Goal: Task Accomplishment & Management: Complete application form

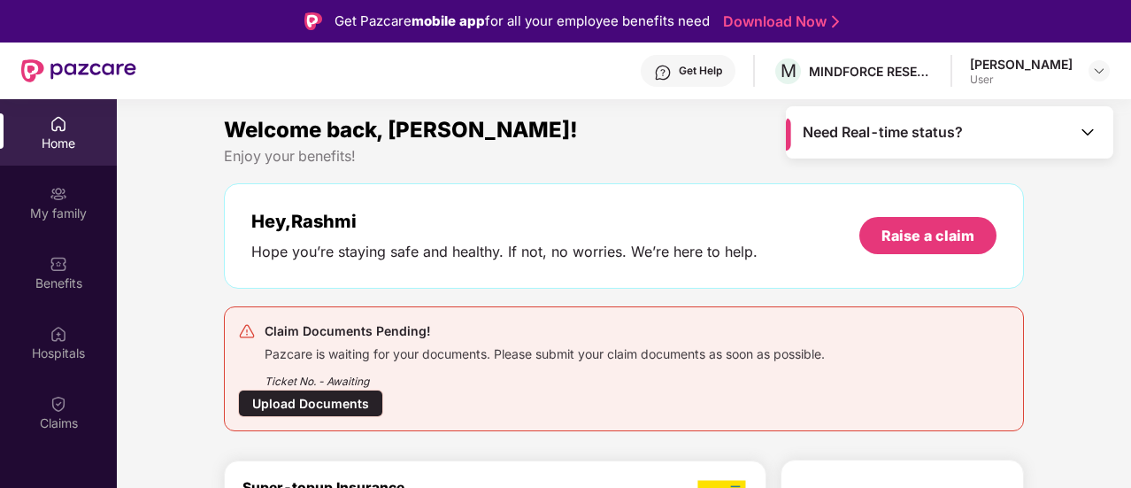
click at [342, 400] on div "Upload Documents" at bounding box center [310, 402] width 145 height 27
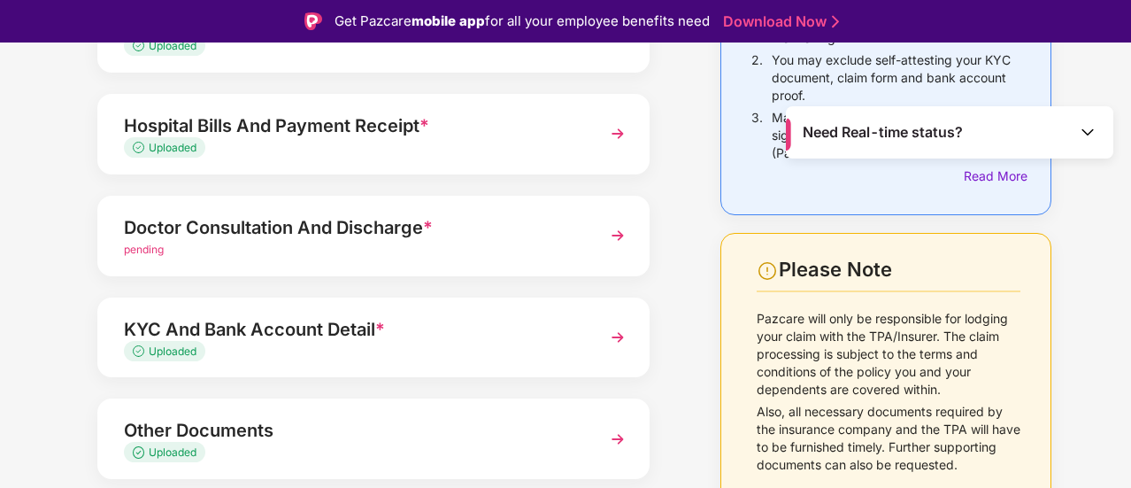
scroll to position [311, 0]
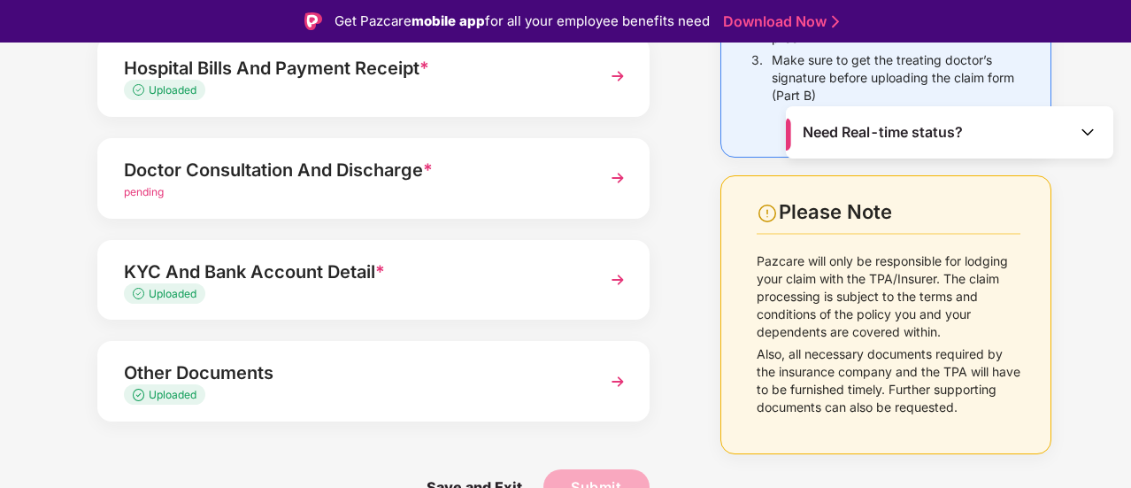
click at [610, 176] on img at bounding box center [618, 178] width 32 height 32
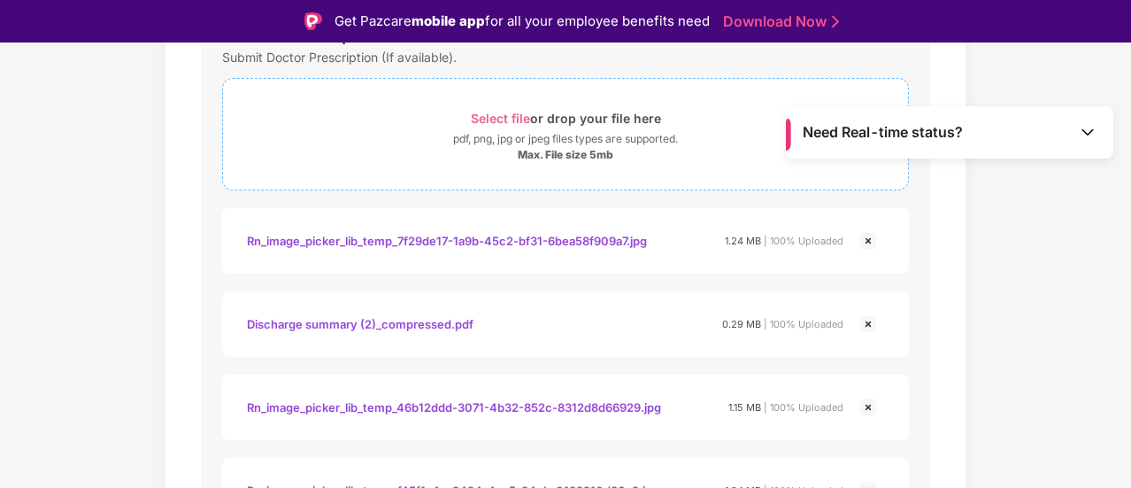
click at [518, 114] on span "Select file" at bounding box center [500, 118] width 59 height 15
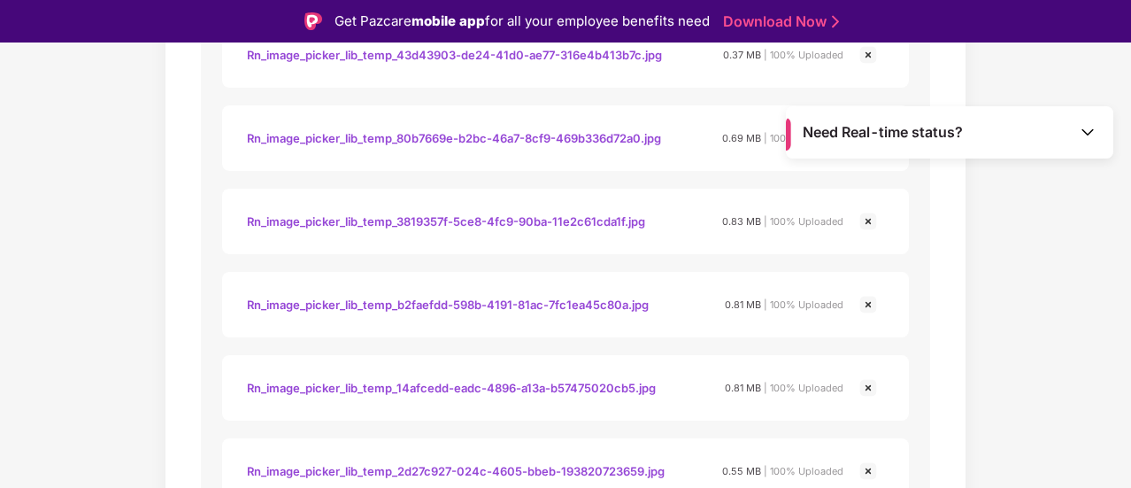
scroll to position [2831, 0]
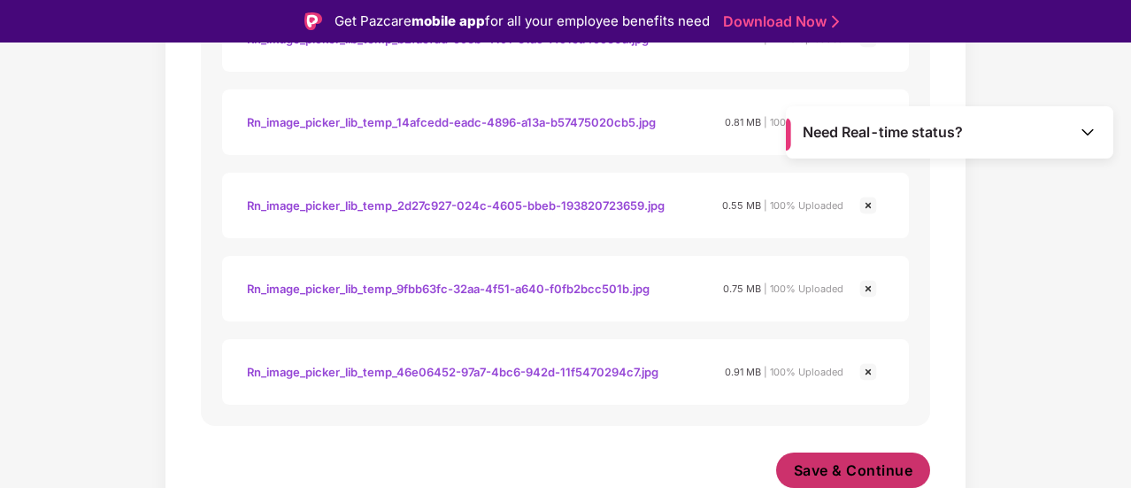
click at [871, 471] on span "Save & Continue" at bounding box center [853, 469] width 119 height 19
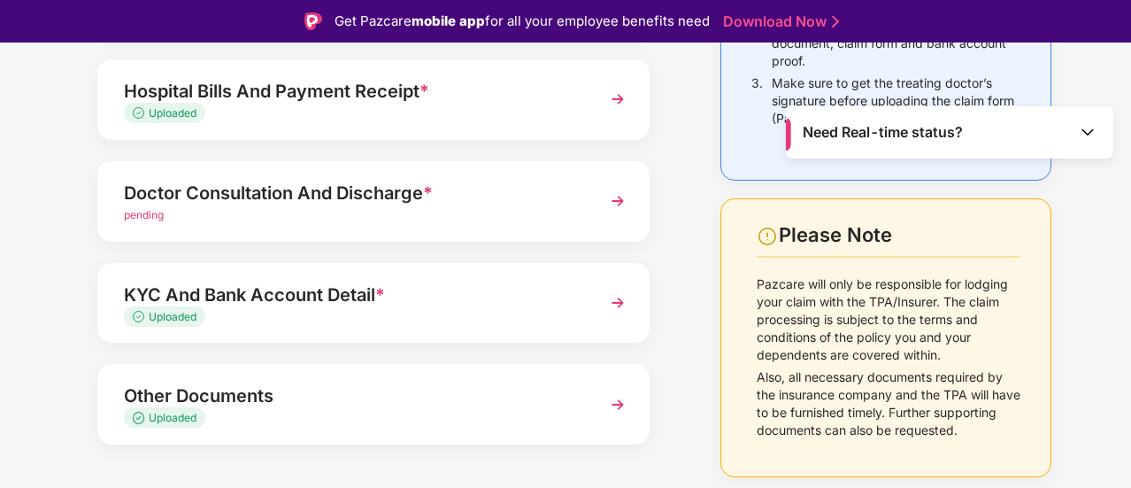
scroll to position [311, 0]
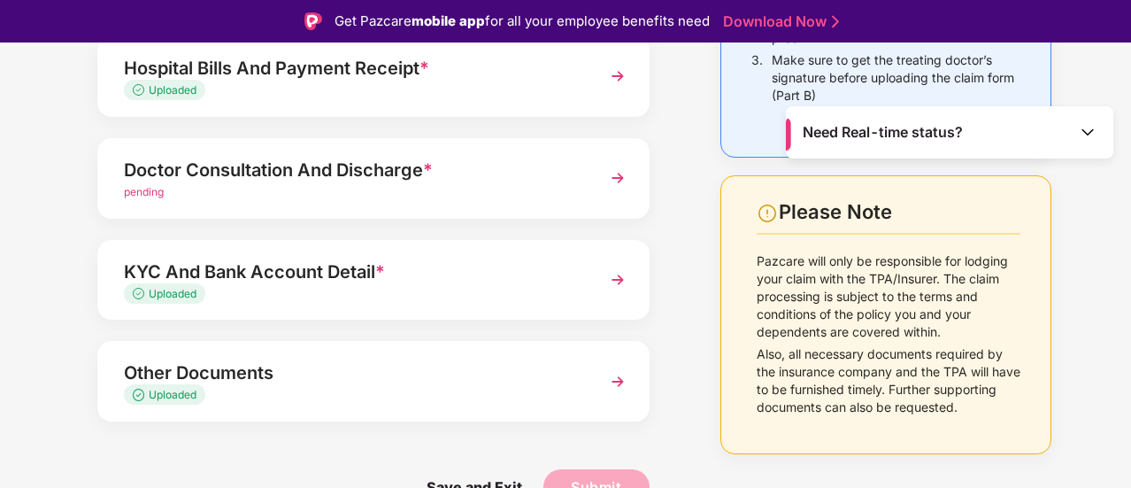
click at [133, 197] on span "pending" at bounding box center [144, 191] width 40 height 13
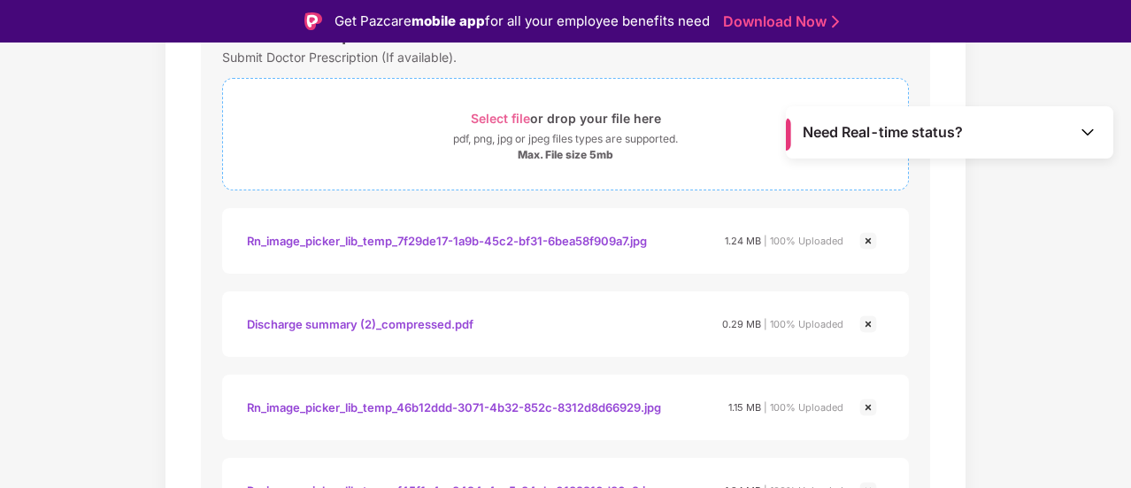
click at [515, 113] on span "Select file" at bounding box center [500, 118] width 59 height 15
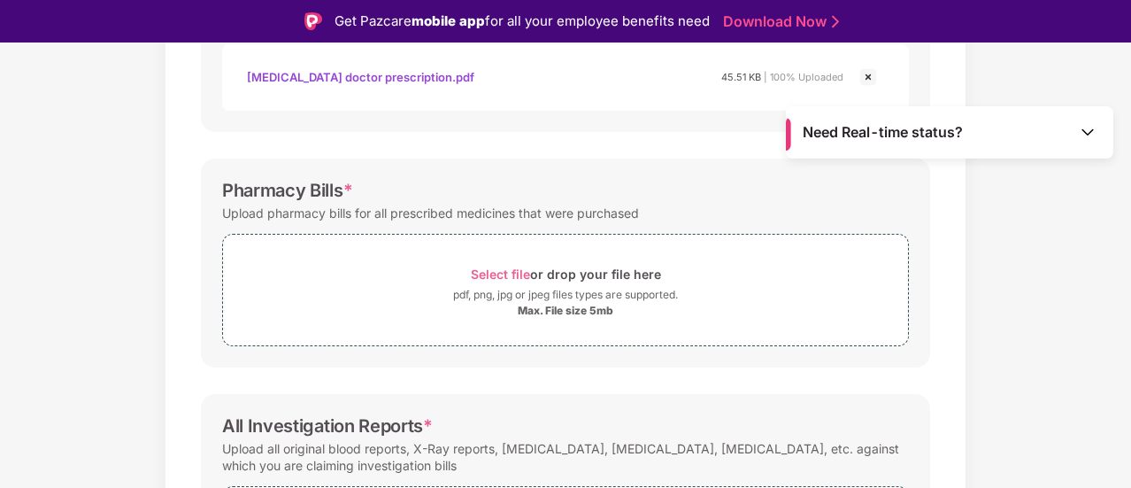
scroll to position [1816, 0]
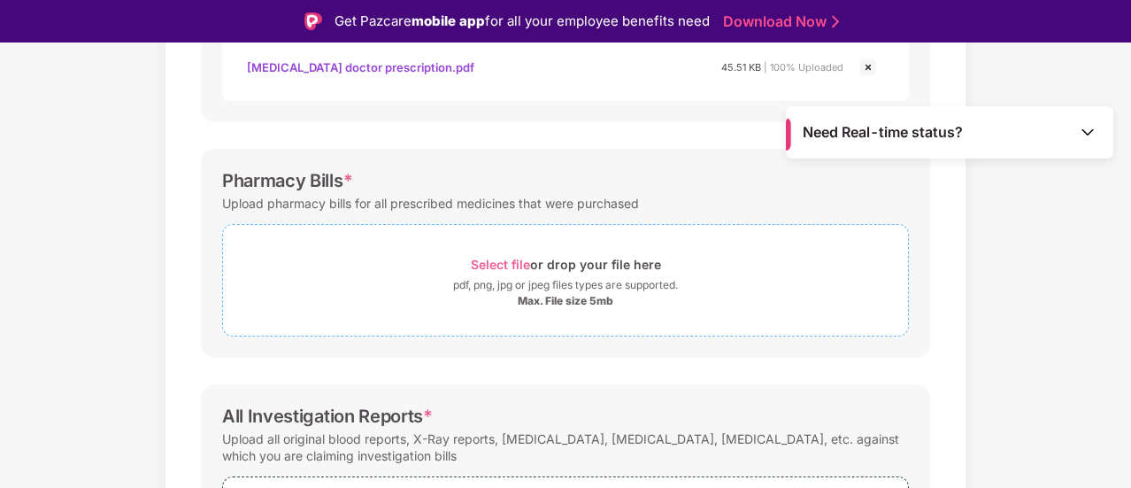
click at [515, 263] on span "Select file" at bounding box center [500, 264] width 59 height 15
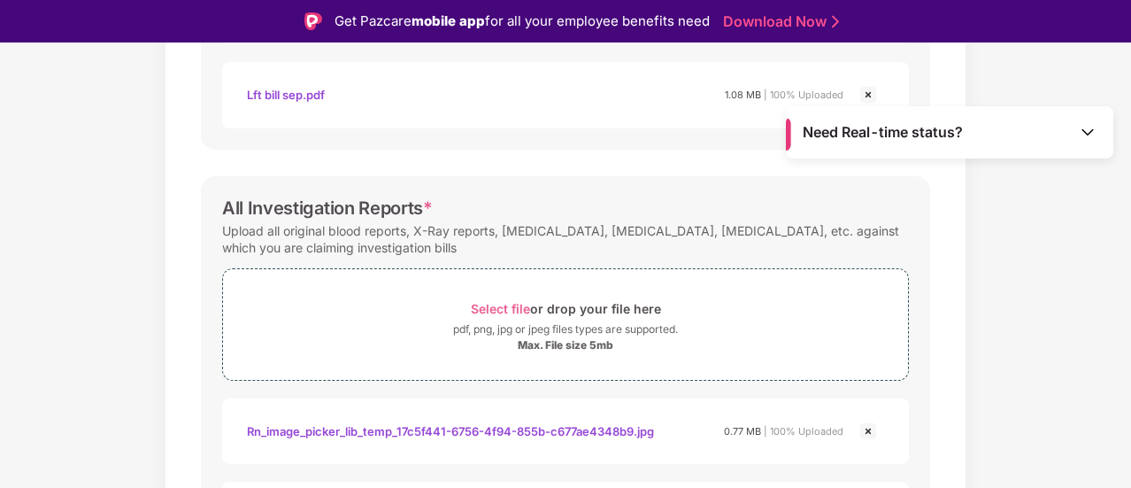
scroll to position [2258, 0]
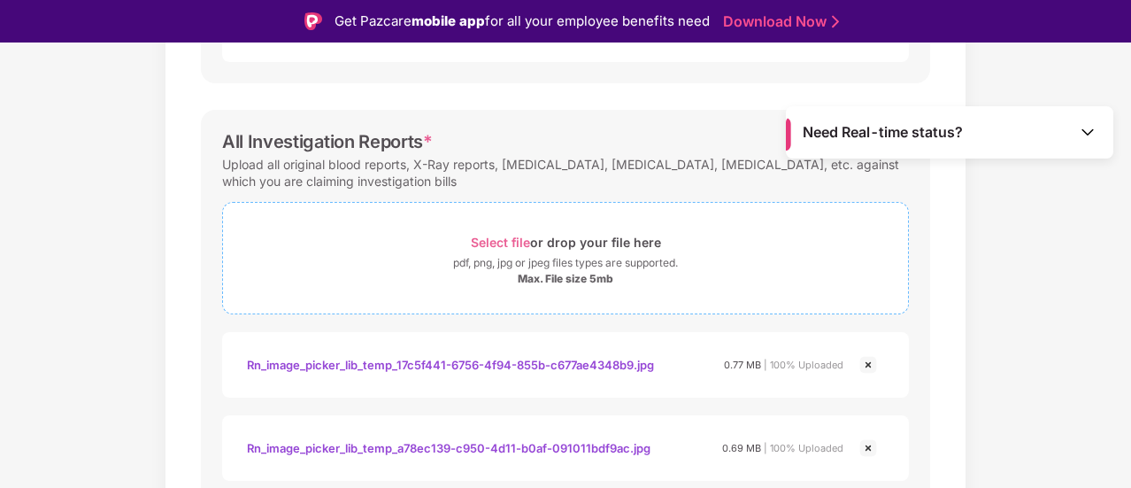
click at [515, 238] on span "Select file" at bounding box center [500, 241] width 59 height 15
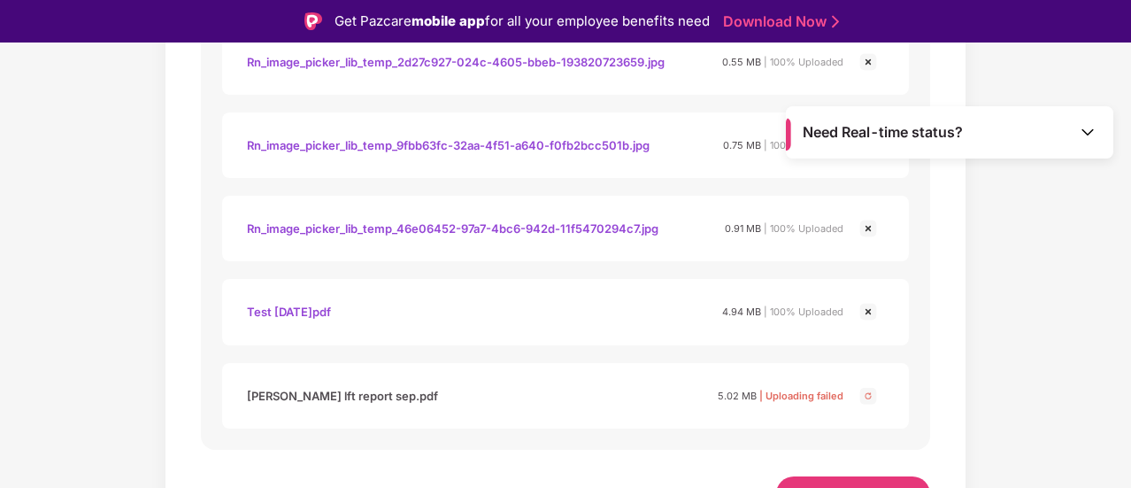
scroll to position [3167, 0]
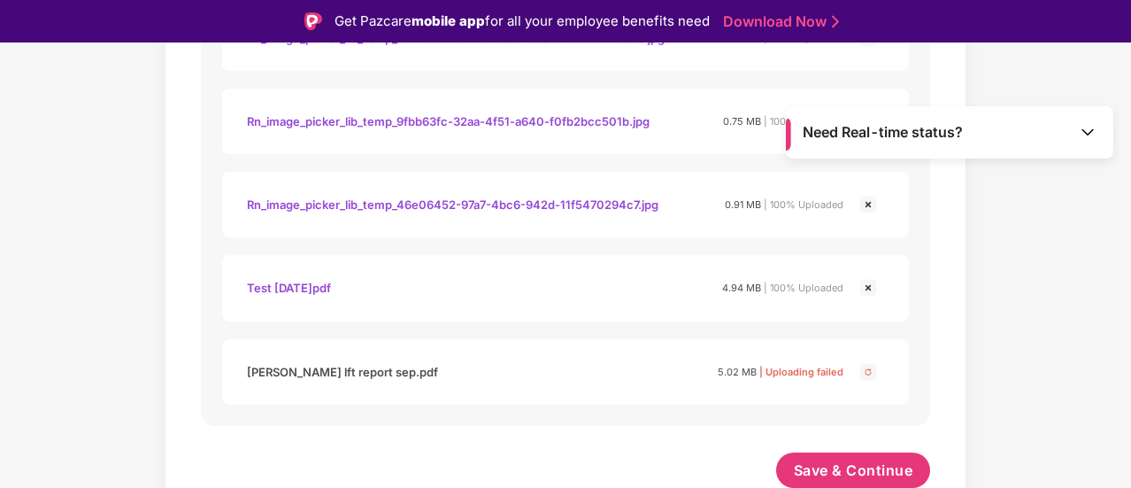
click at [866, 369] on img at bounding box center [867, 371] width 21 height 21
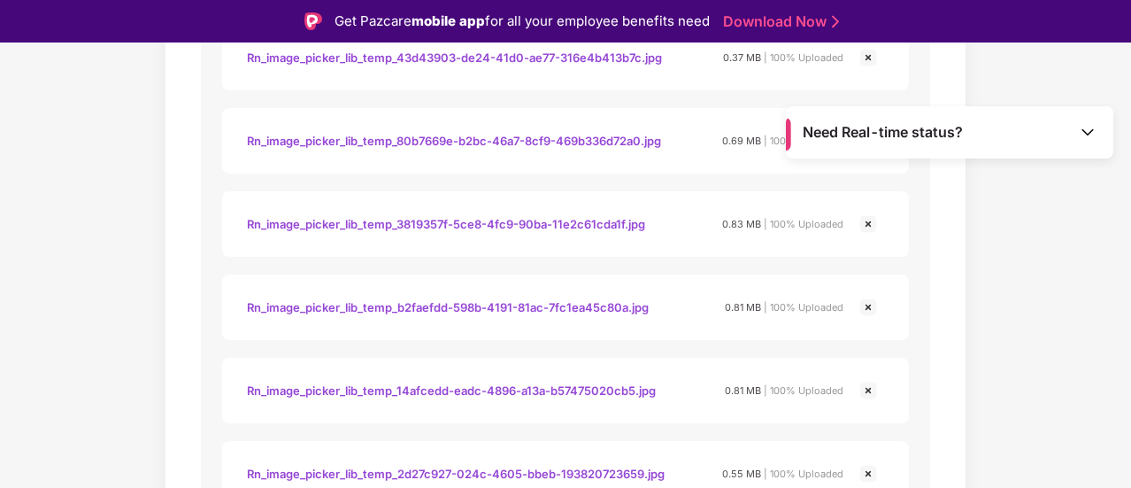
scroll to position [3167, 0]
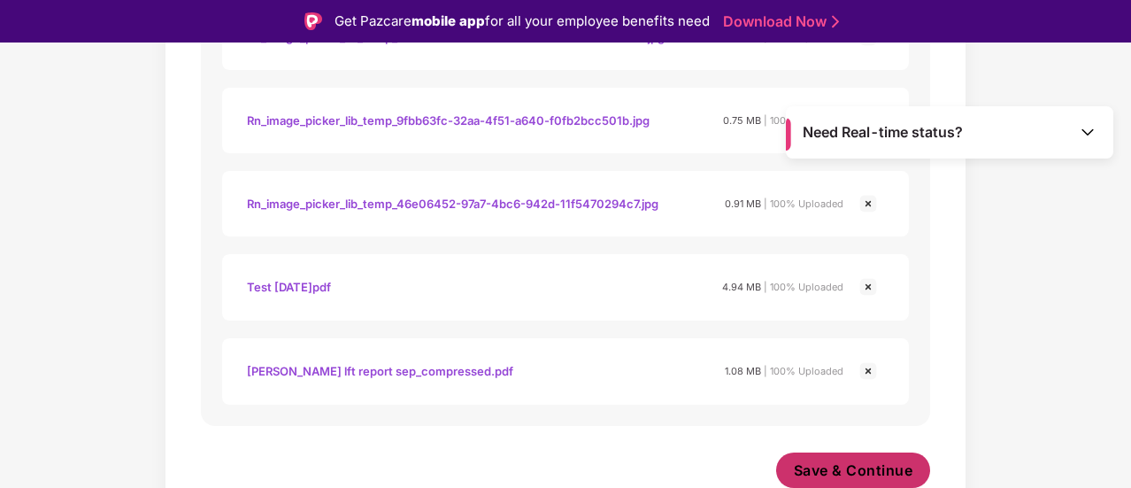
click at [833, 465] on span "Save & Continue" at bounding box center [853, 469] width 119 height 19
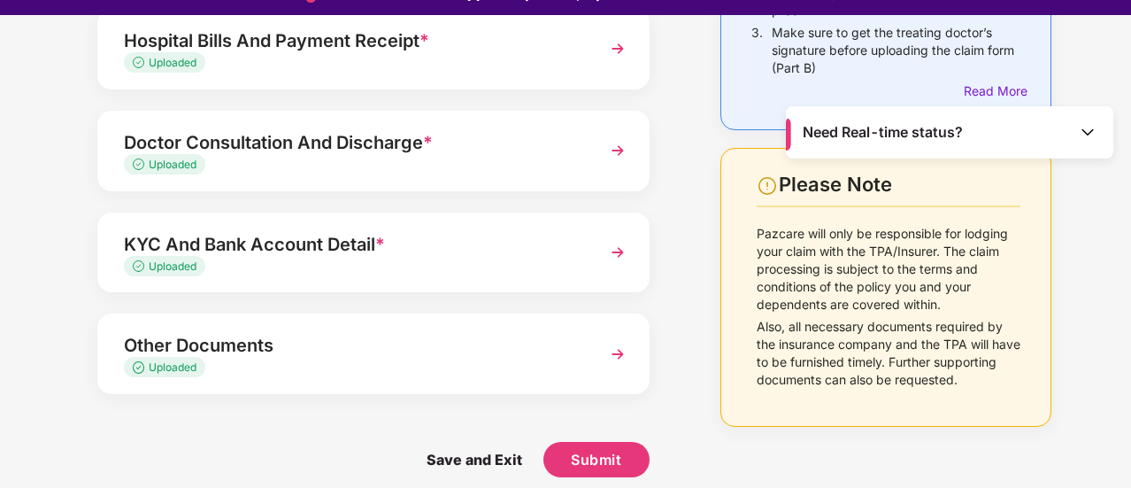
scroll to position [42, 0]
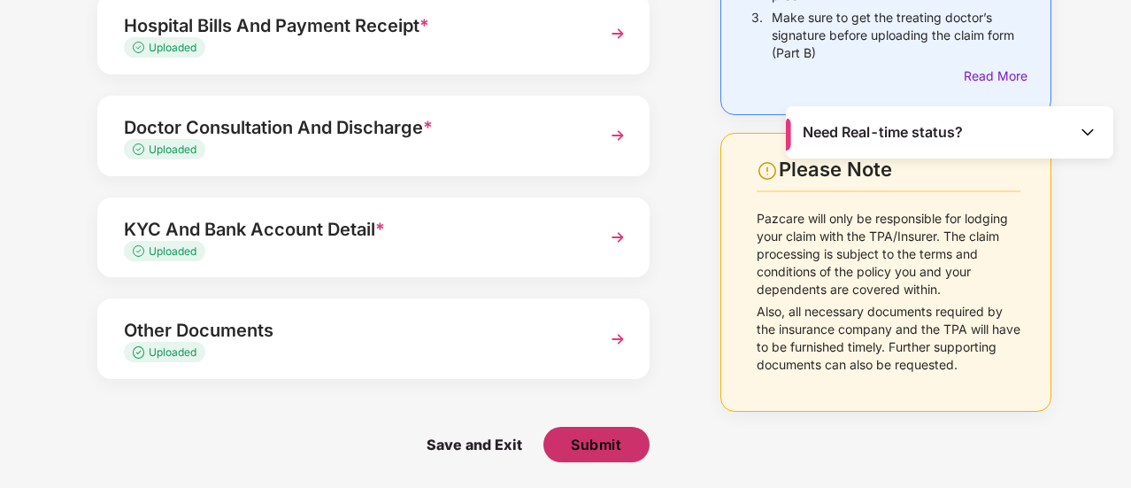
click at [626, 445] on button "Submit" at bounding box center [596, 443] width 106 height 35
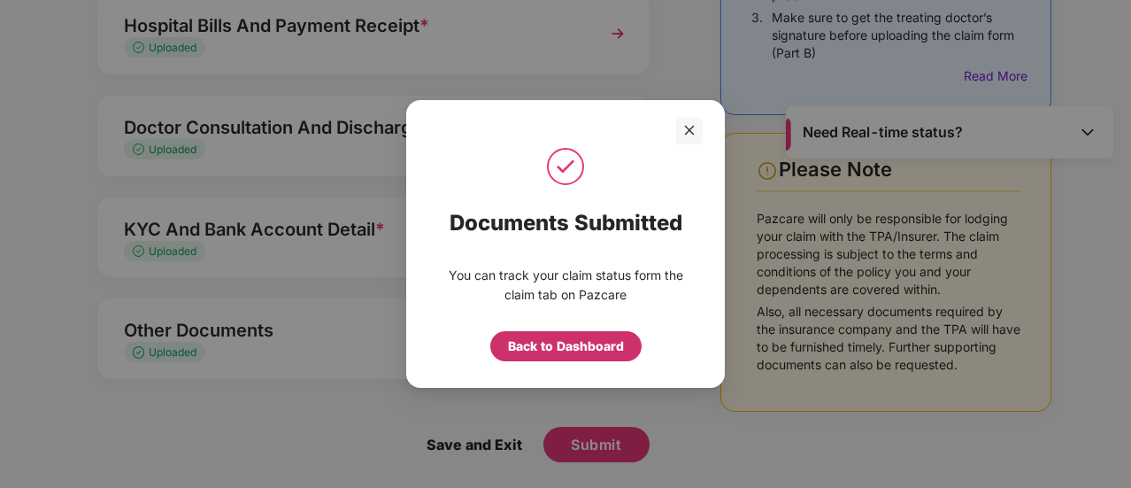
click at [595, 351] on div "Back to Dashboard" at bounding box center [566, 345] width 116 height 19
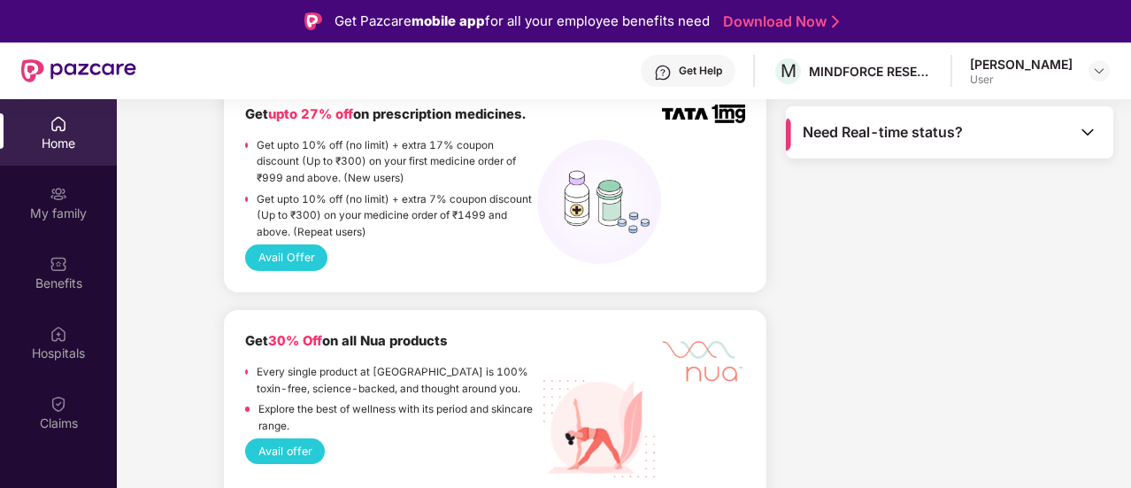
scroll to position [708, 0]
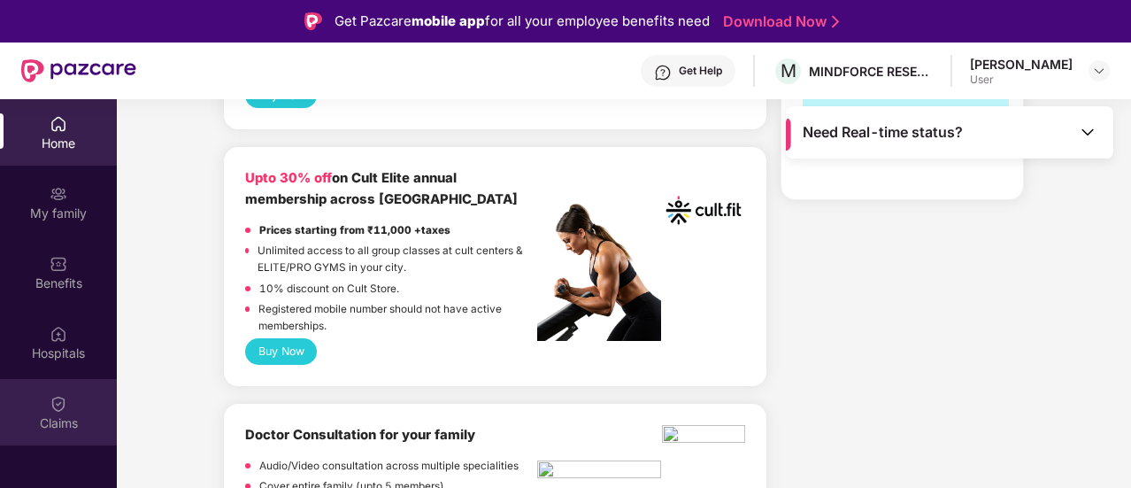
click at [67, 411] on div "Claims" at bounding box center [58, 412] width 117 height 66
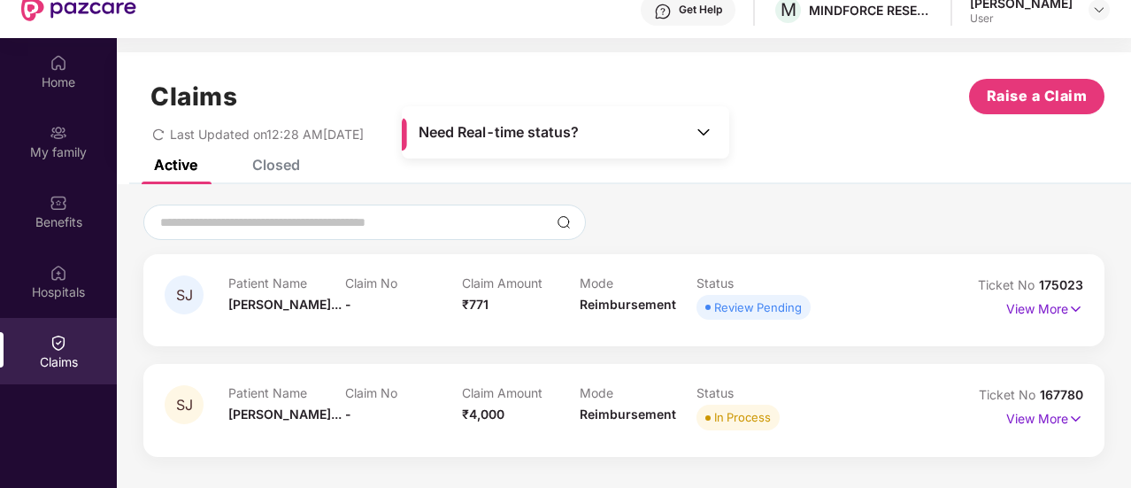
scroll to position [88, 0]
